Goal: Task Accomplishment & Management: Manage account settings

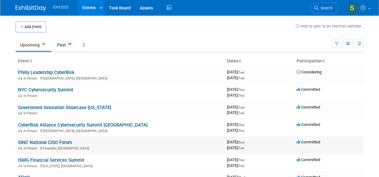
click at [40, 142] on link "SINC National CISO Forum" at bounding box center [45, 142] width 54 height 5
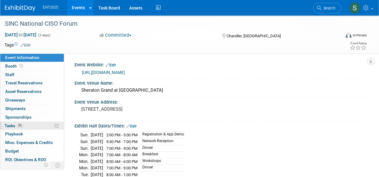
click at [10, 124] on span "Tasks 0%" at bounding box center [14, 125] width 19 height 5
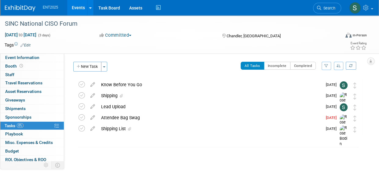
click at [78, 8] on link "Events" at bounding box center [78, 7] width 22 height 15
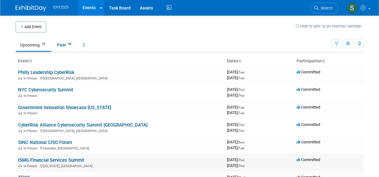
click at [56, 157] on td "ISMG Financial Services Summit In-Person New York, NY" at bounding box center [120, 162] width 209 height 17
click at [54, 161] on link "ISMG Financial Services Summit" at bounding box center [51, 159] width 66 height 5
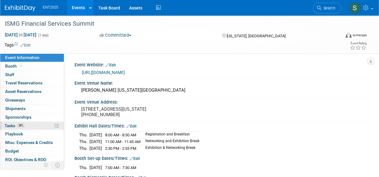
click at [11, 124] on span "Tasks 38%" at bounding box center [15, 125] width 20 height 5
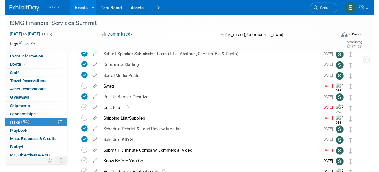
scroll to position [118, 0]
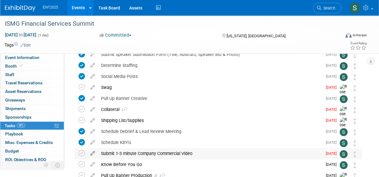
click at [92, 153] on icon at bounding box center [92, 152] width 11 height 8
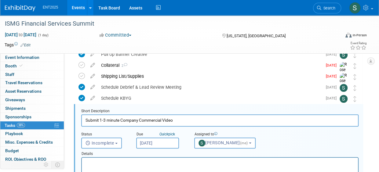
scroll to position [177, 0]
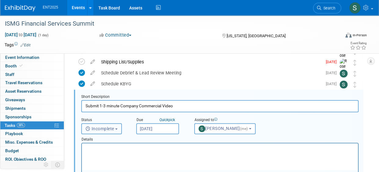
click at [114, 129] on span "Incomplete" at bounding box center [100, 128] width 29 height 5
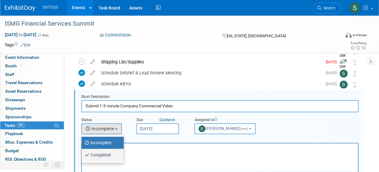
click at [105, 154] on label "Completed" at bounding box center [101, 155] width 33 height 10
click at [82, 154] on input "Completed" at bounding box center [81, 154] width 4 height 4
select select "3"
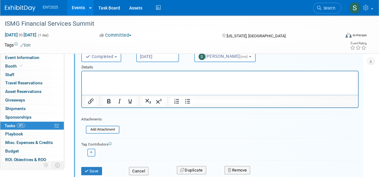
scroll to position [253, 0]
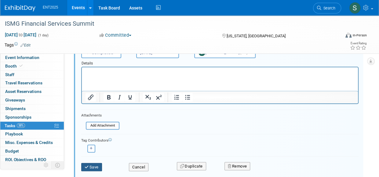
click at [88, 169] on button "Save" at bounding box center [91, 167] width 21 height 9
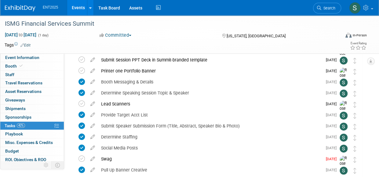
scroll to position [0, 0]
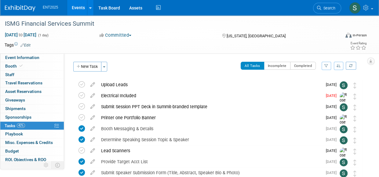
click at [79, 9] on link "Events" at bounding box center [78, 7] width 22 height 15
